Goal: Information Seeking & Learning: Check status

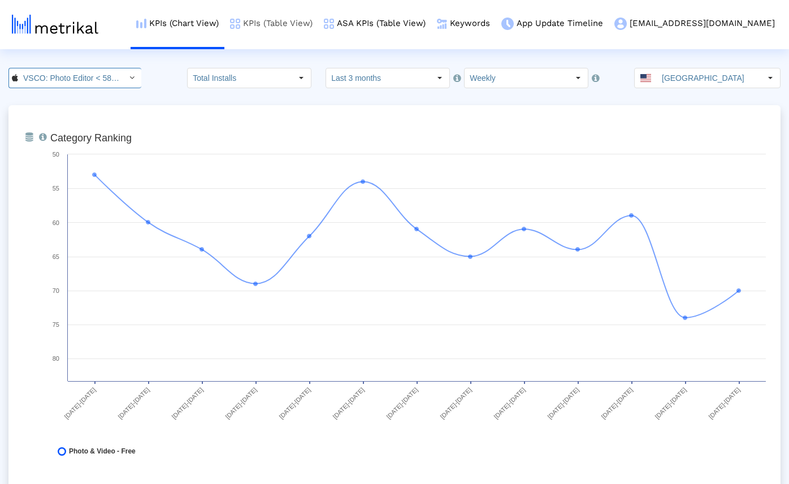
click at [266, 18] on link "KPIs (Table View)" at bounding box center [271, 23] width 94 height 47
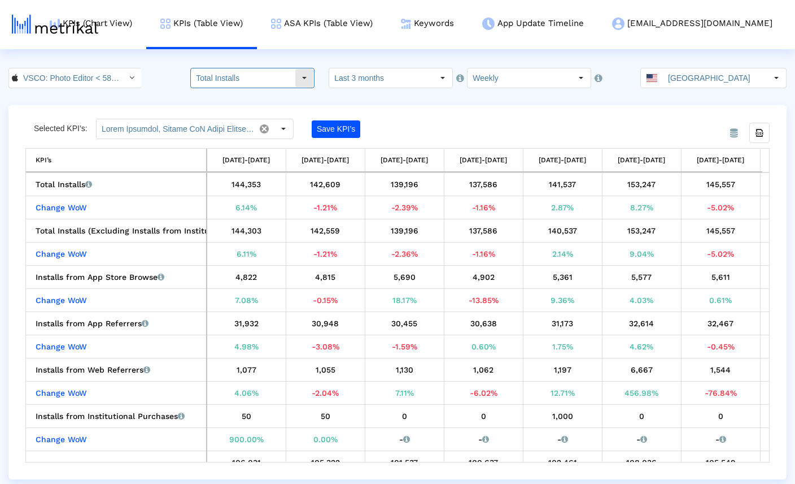
click at [272, 81] on input "Total Installs" at bounding box center [243, 77] width 104 height 19
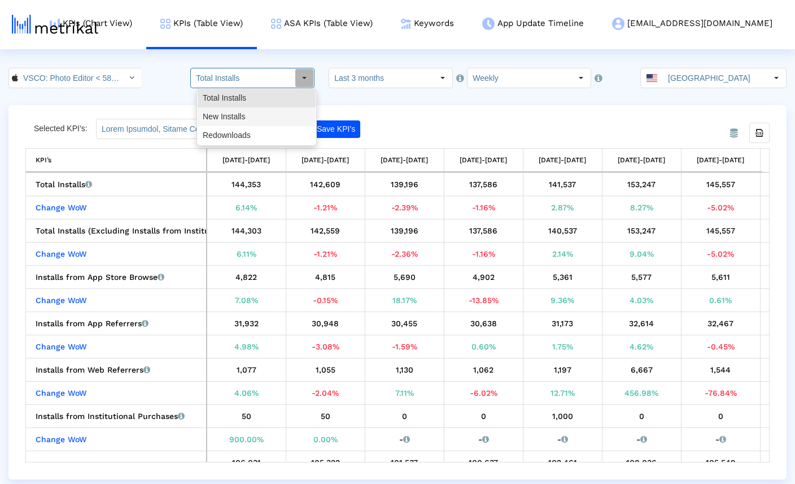
click at [258, 116] on div "New Installs" at bounding box center [257, 116] width 118 height 19
type input "New Installs"
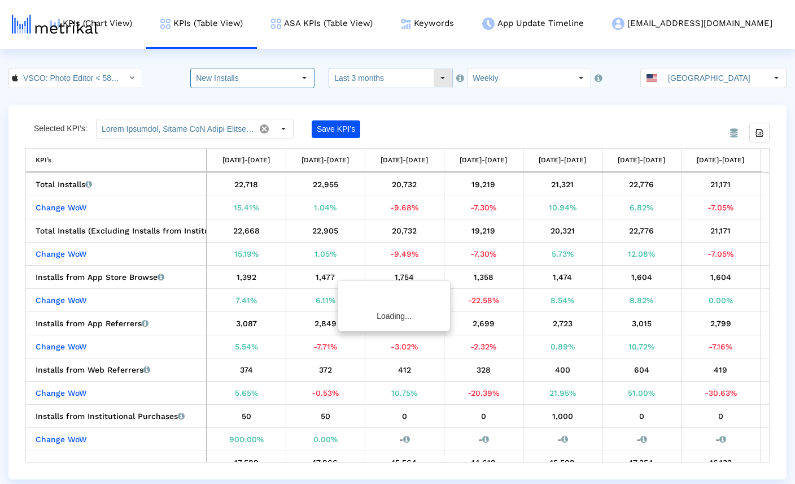
click at [420, 79] on input "Last 3 months" at bounding box center [381, 77] width 104 height 19
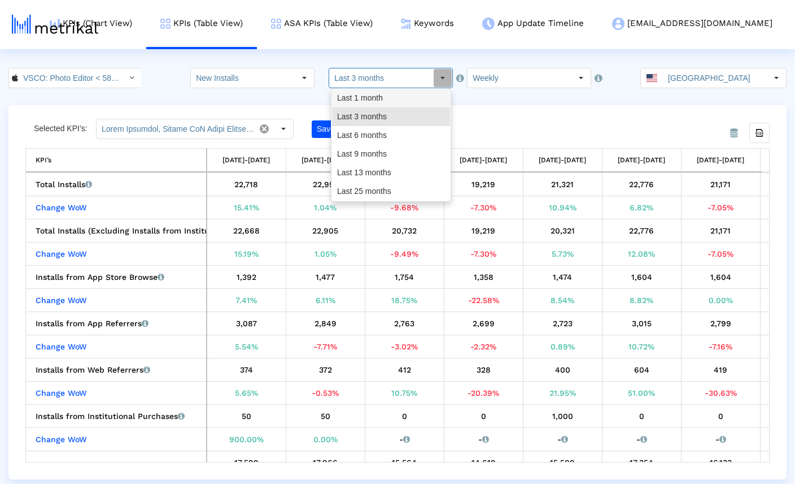
click at [407, 95] on div "Last 1 month" at bounding box center [391, 98] width 118 height 19
type input "Last 1 month"
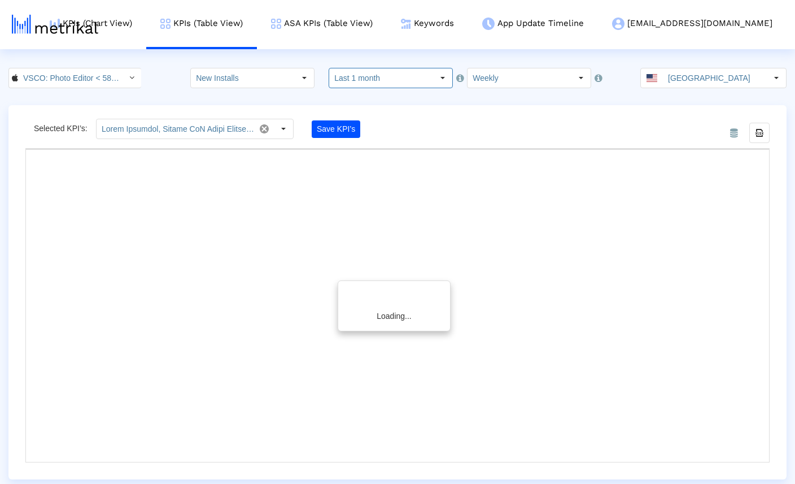
click at [482, 105] on div "From Database Selected KPI’s: Save KPI’s Export all data Loading..." at bounding box center [397, 292] width 778 height 374
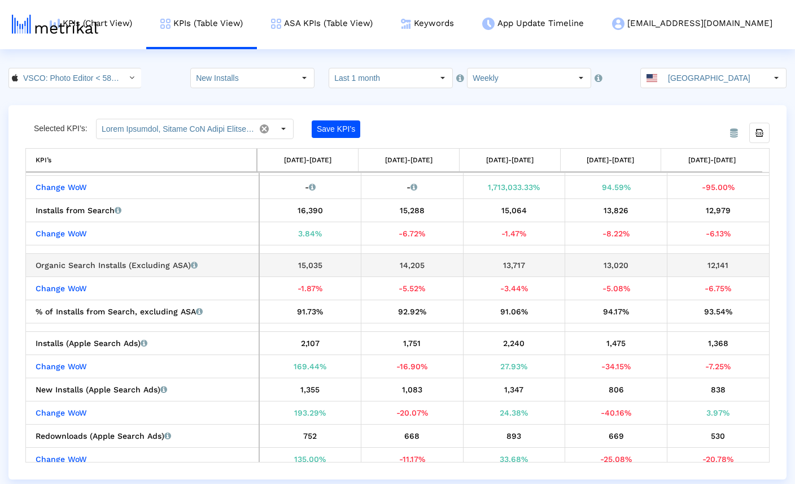
scroll to position [251, 0]
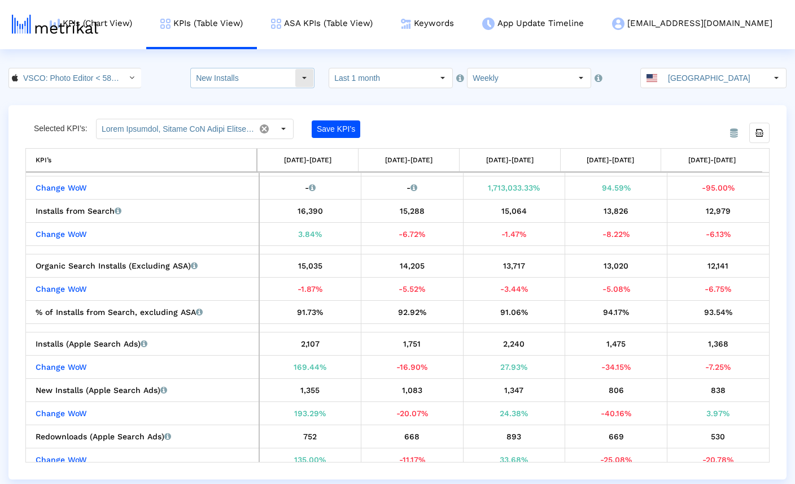
click at [285, 79] on input "New Installs" at bounding box center [243, 77] width 104 height 19
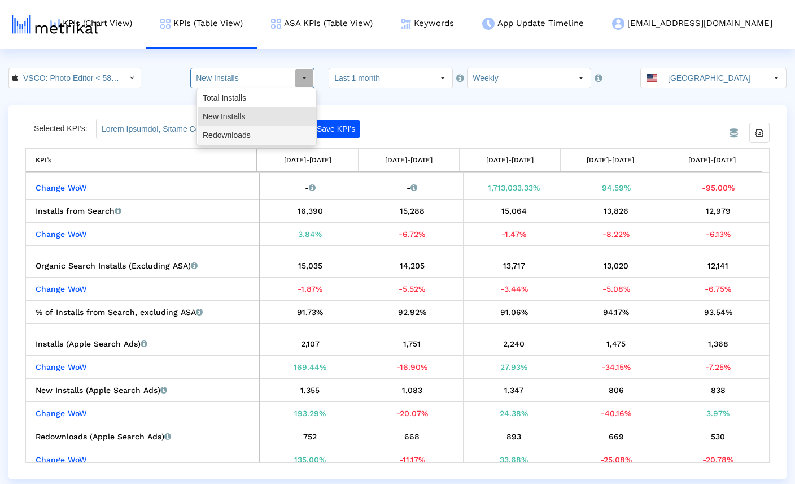
click at [246, 138] on div "Redownloads" at bounding box center [257, 135] width 118 height 19
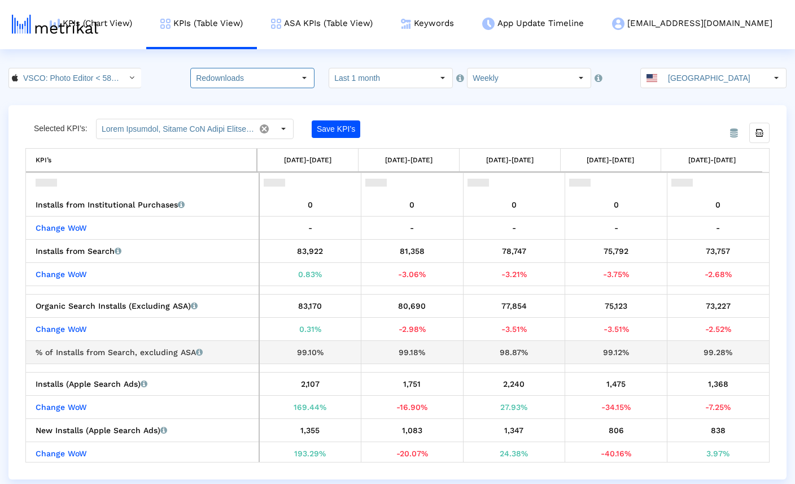
scroll to position [242, 0]
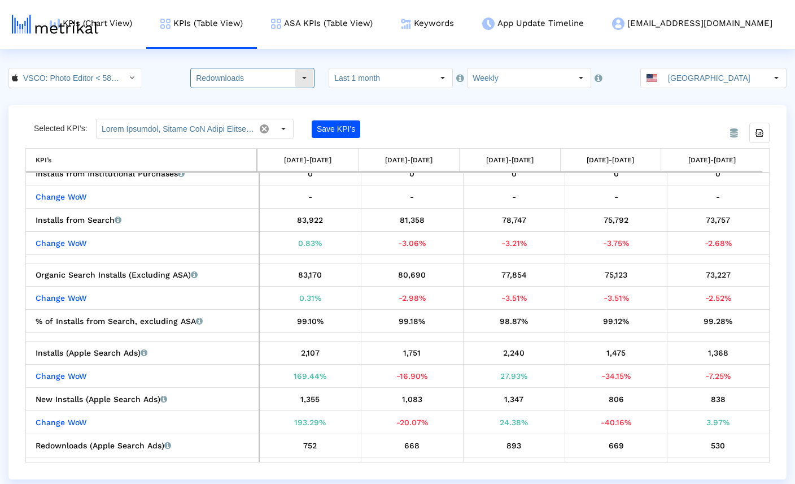
click at [257, 76] on input "Redownloads" at bounding box center [243, 77] width 104 height 19
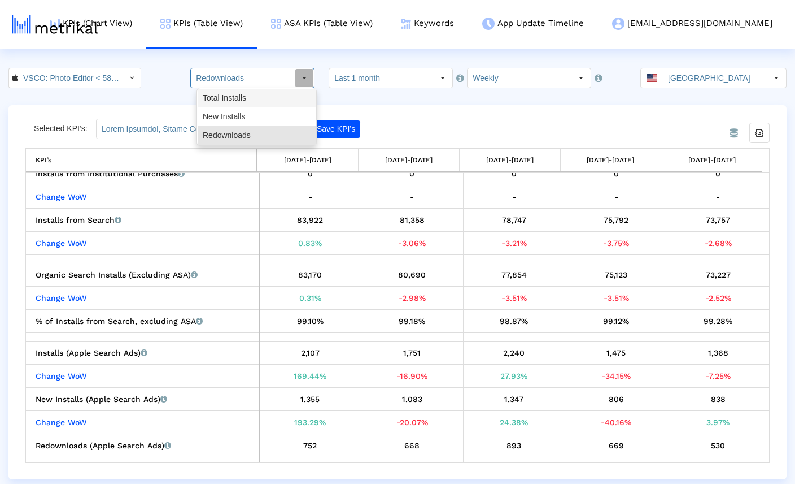
click at [245, 93] on div "Total Installs" at bounding box center [257, 98] width 118 height 19
type input "Total Installs"
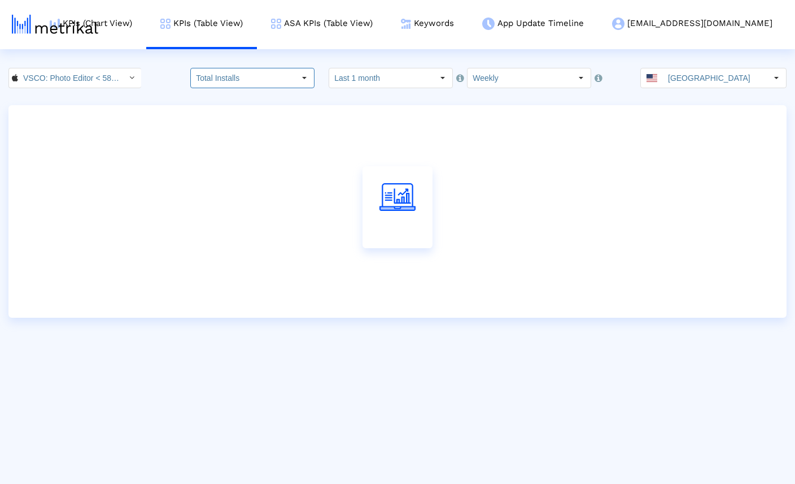
click at [412, 99] on crea-index "VSCO: Photo Editor < 588013838 > Total Installs Pull down to refresh... Release…" at bounding box center [397, 193] width 795 height 250
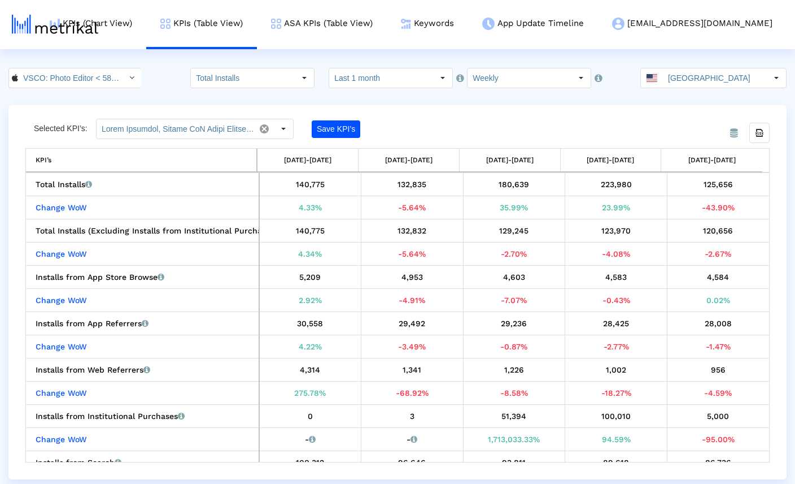
click at [172, 75] on div "VSCO: Photo Editor < 588013838 > Total Installs Pull down to refresh... Release…" at bounding box center [397, 78] width 795 height 20
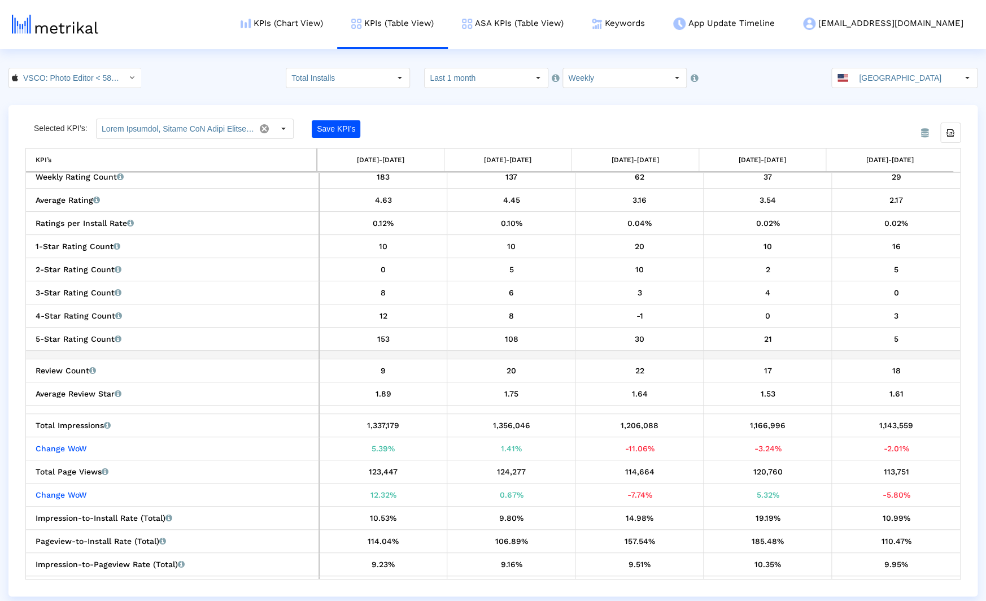
scroll to position [708, 0]
